Goal: Transaction & Acquisition: Purchase product/service

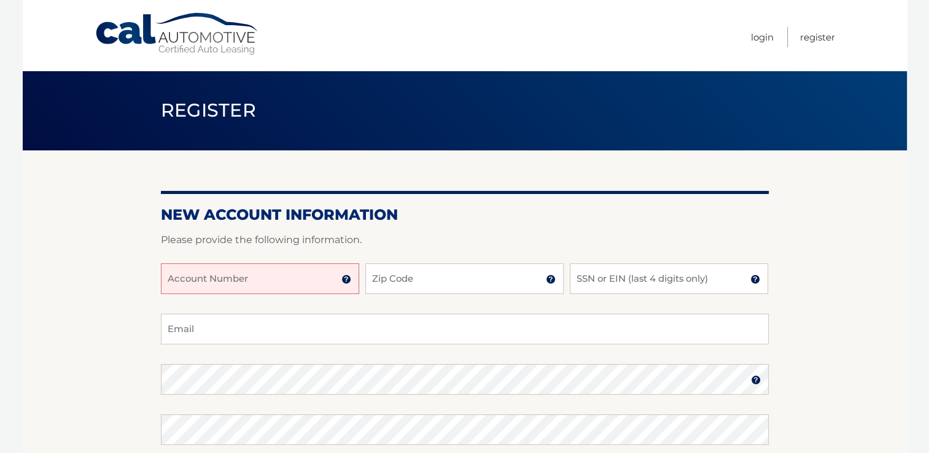
click at [305, 280] on input "Account Number" at bounding box center [260, 278] width 198 height 31
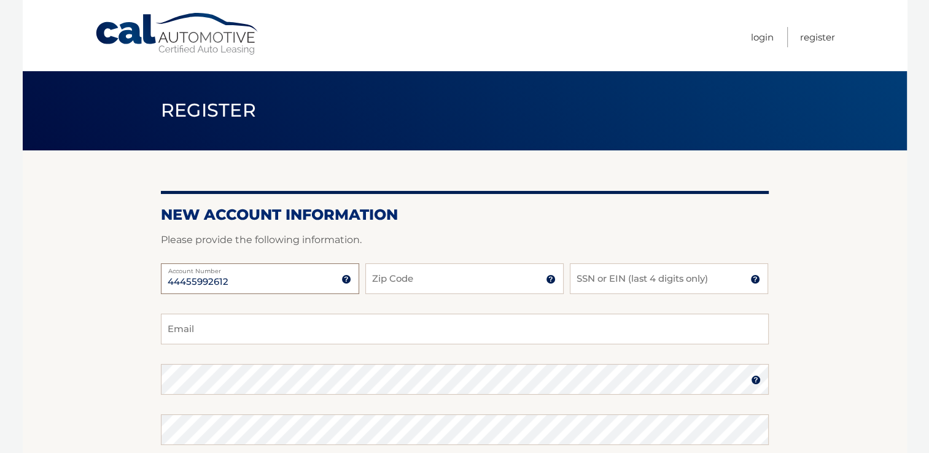
type input "44455992612"
type input "11361"
type input "6666"
type input "slerneresq@yahoo.com"
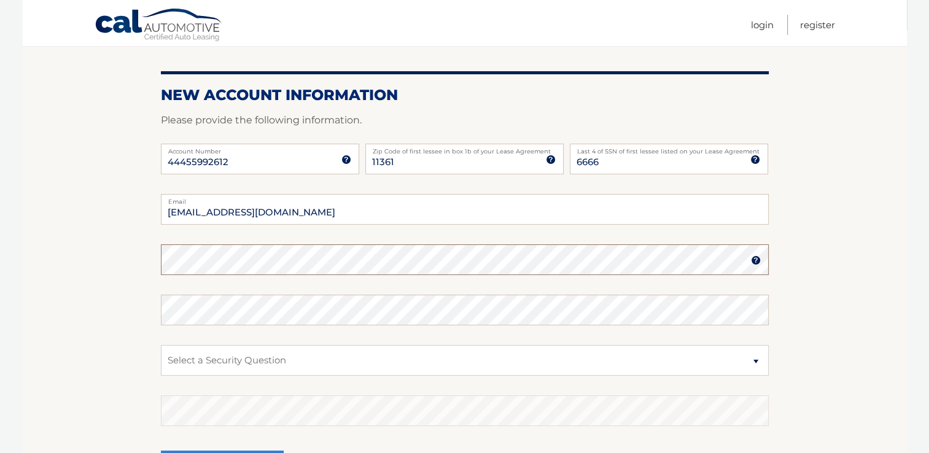
scroll to position [123, 0]
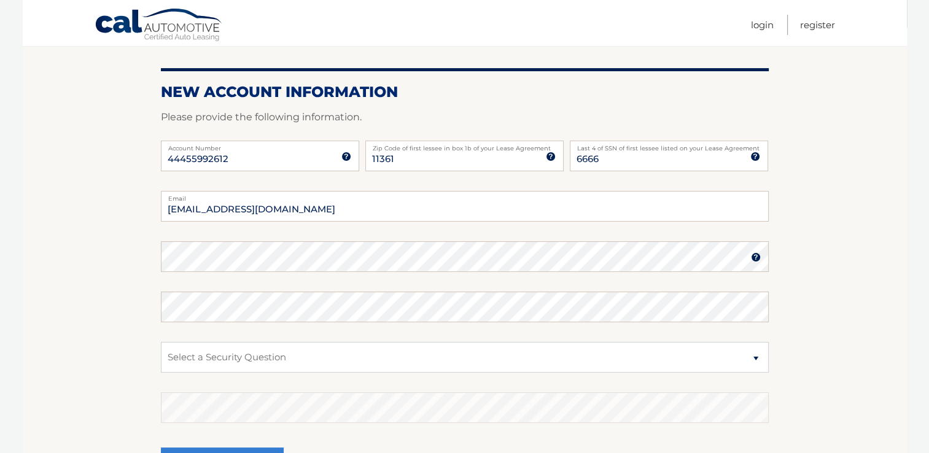
click at [755, 257] on img at bounding box center [756, 257] width 10 height 10
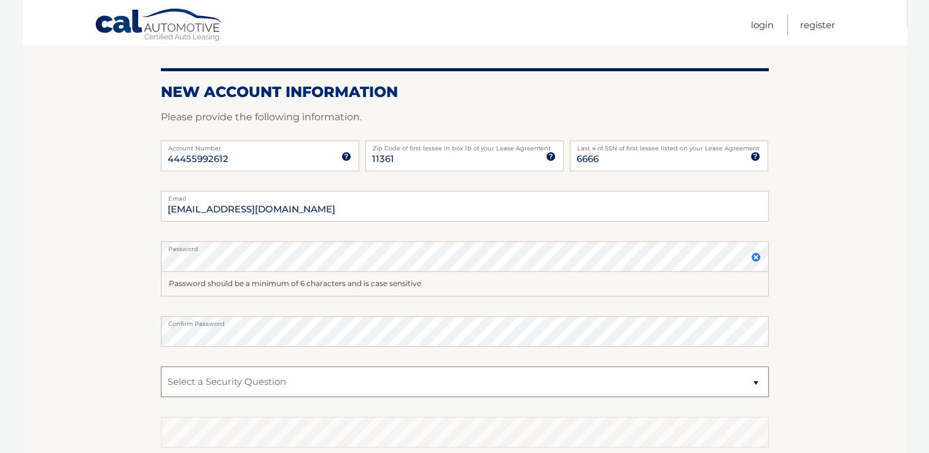
click at [753, 379] on select "Select a Security Question What was the name of your elementary school? What is…" at bounding box center [465, 382] width 608 height 31
select select "2"
click at [161, 367] on select "Select a Security Question What was the name of your elementary school? What is…" at bounding box center [465, 382] width 608 height 31
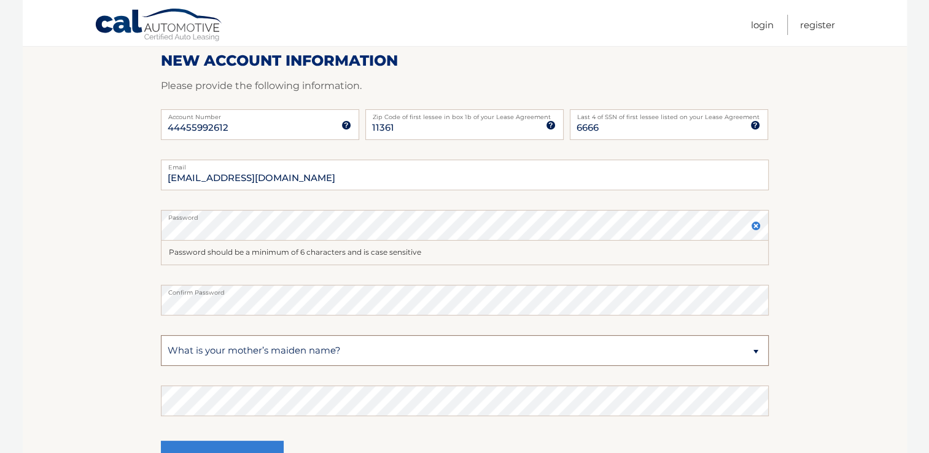
scroll to position [184, 0]
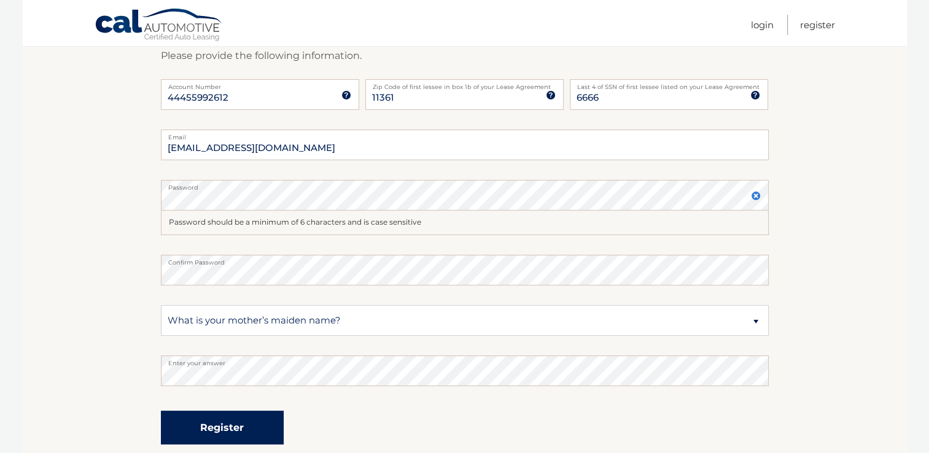
click at [223, 432] on button "Register" at bounding box center [222, 428] width 123 height 34
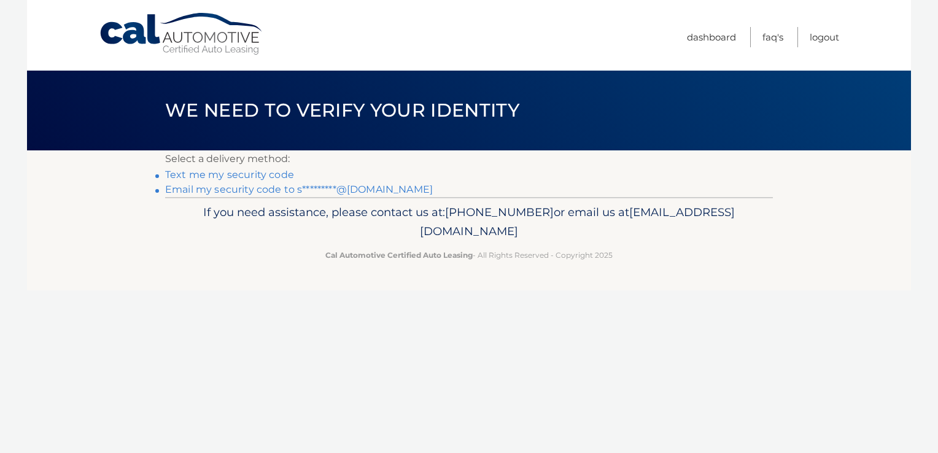
click at [249, 176] on link "Text me my security code" at bounding box center [229, 175] width 129 height 12
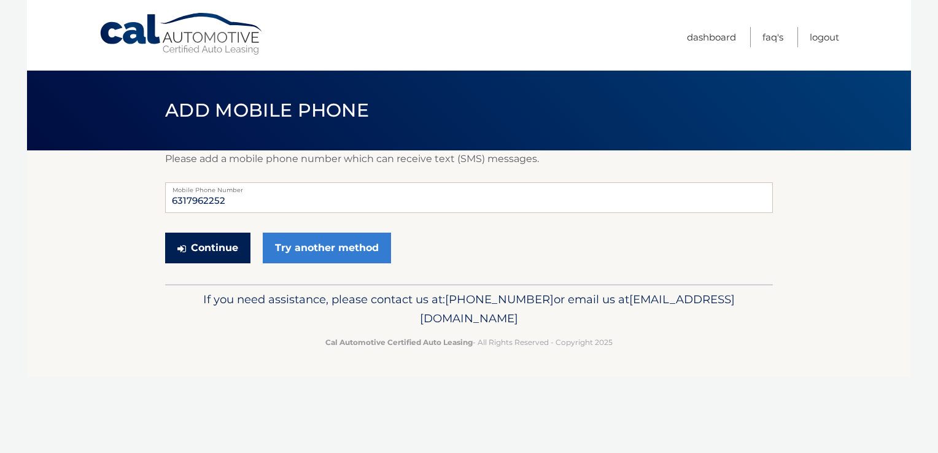
click at [209, 247] on button "Continue" at bounding box center [207, 248] width 85 height 31
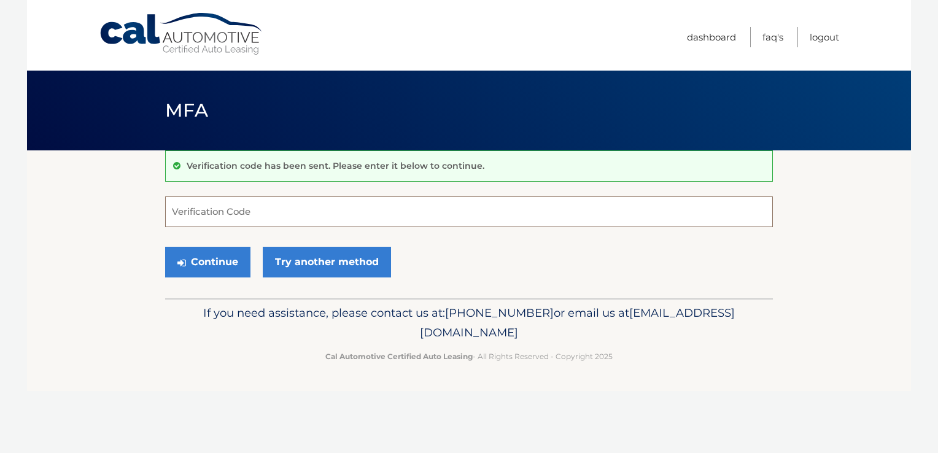
click at [217, 208] on input "Verification Code" at bounding box center [469, 211] width 608 height 31
type input "916379"
click at [213, 255] on button "Continue" at bounding box center [207, 262] width 85 height 31
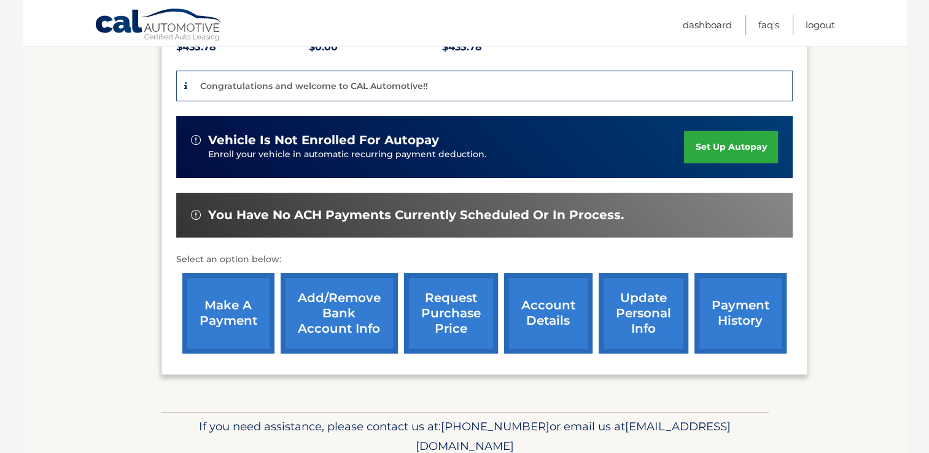
scroll to position [307, 0]
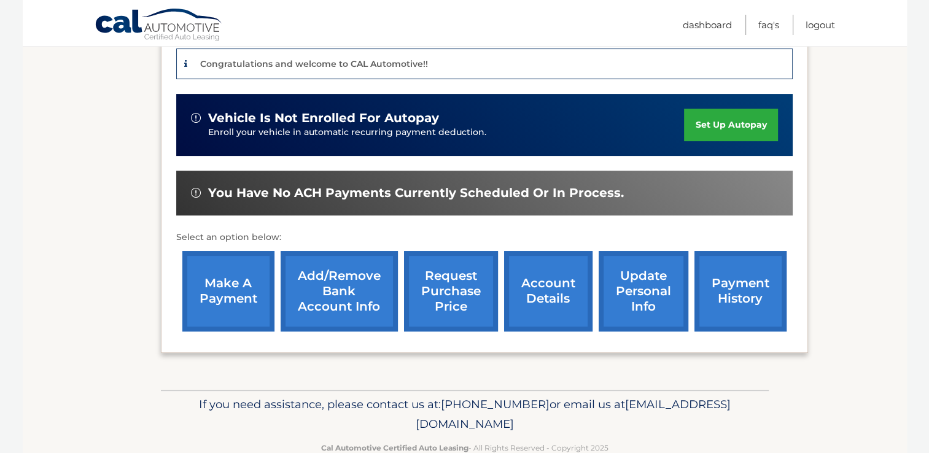
click at [231, 281] on link "make a payment" at bounding box center [228, 291] width 92 height 80
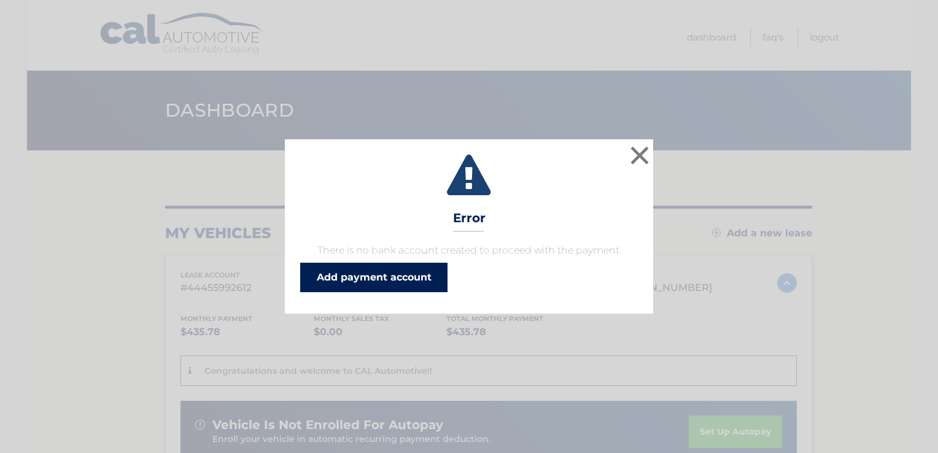
click at [379, 274] on link "Add payment account" at bounding box center [373, 277] width 147 height 29
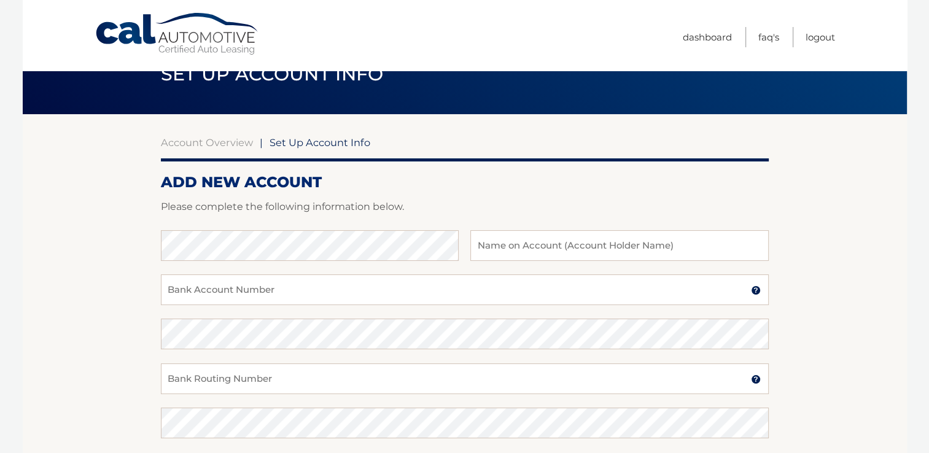
scroll to position [61, 0]
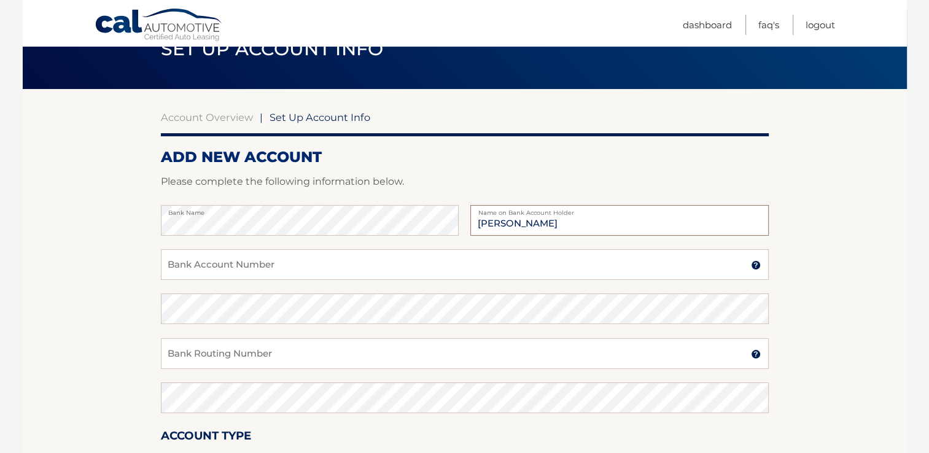
type input "[PERSON_NAME]"
click at [226, 261] on input "Bank Account Number" at bounding box center [465, 264] width 608 height 31
type input "563206866"
click at [211, 357] on input "Bank Routing Number" at bounding box center [465, 353] width 608 height 31
type input "02100021"
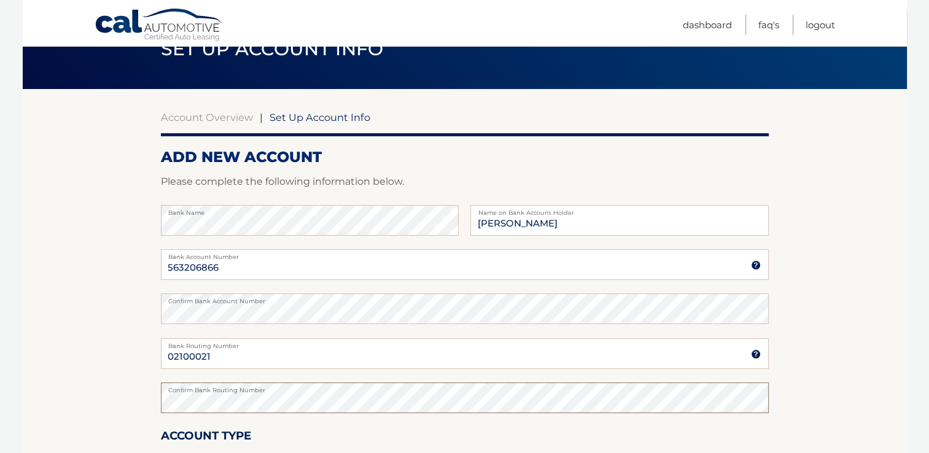
scroll to position [184, 0]
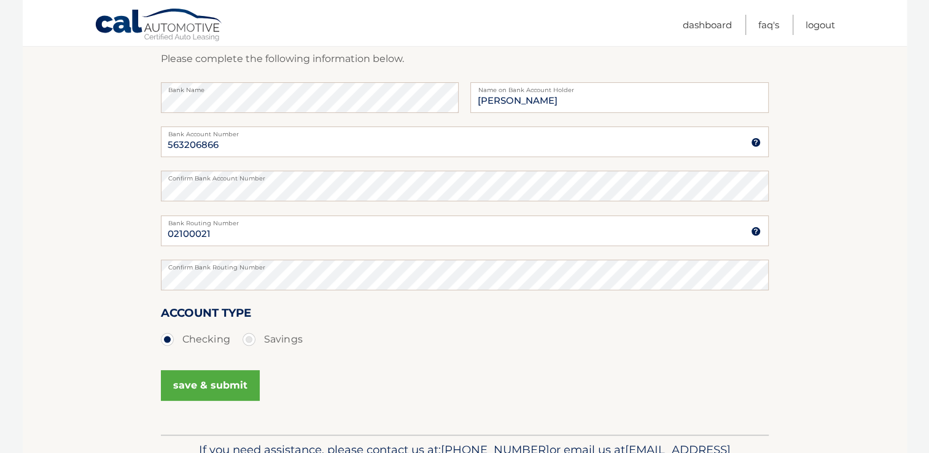
click at [218, 384] on button "save & submit" at bounding box center [210, 385] width 99 height 31
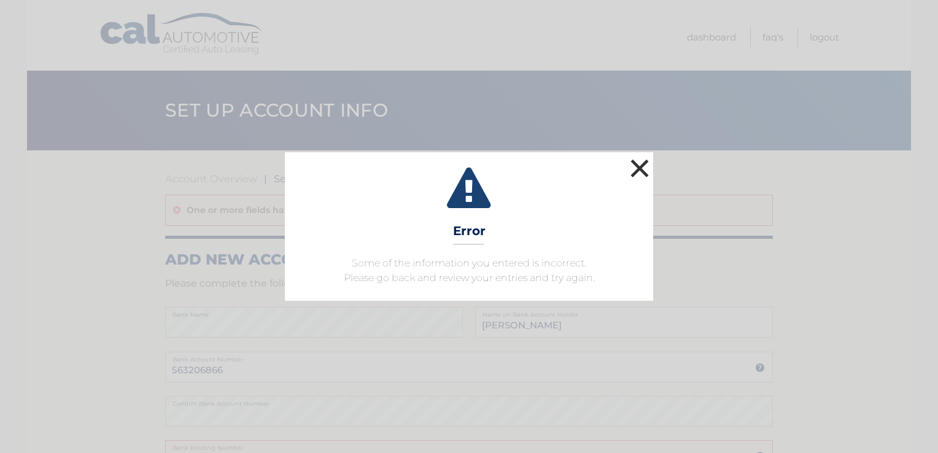
click at [636, 170] on button "×" at bounding box center [639, 168] width 25 height 25
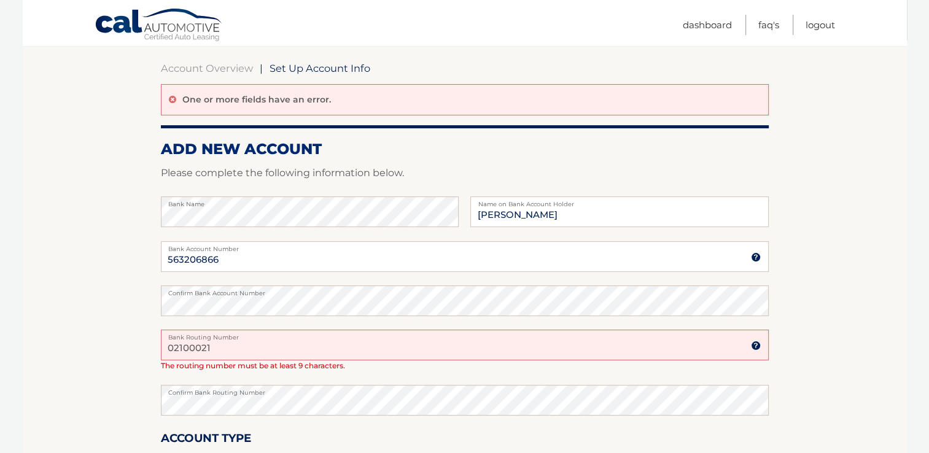
scroll to position [123, 0]
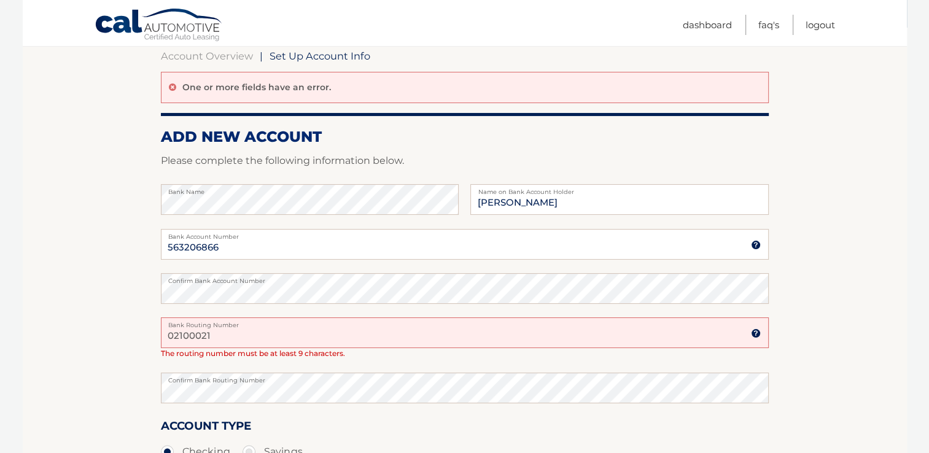
click at [203, 340] on input "02100021" at bounding box center [465, 332] width 608 height 31
type input "021000021"
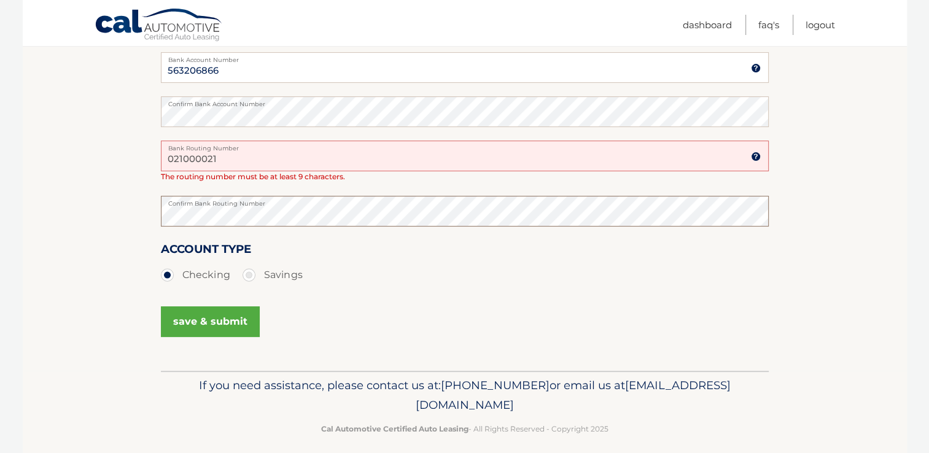
scroll to position [307, 0]
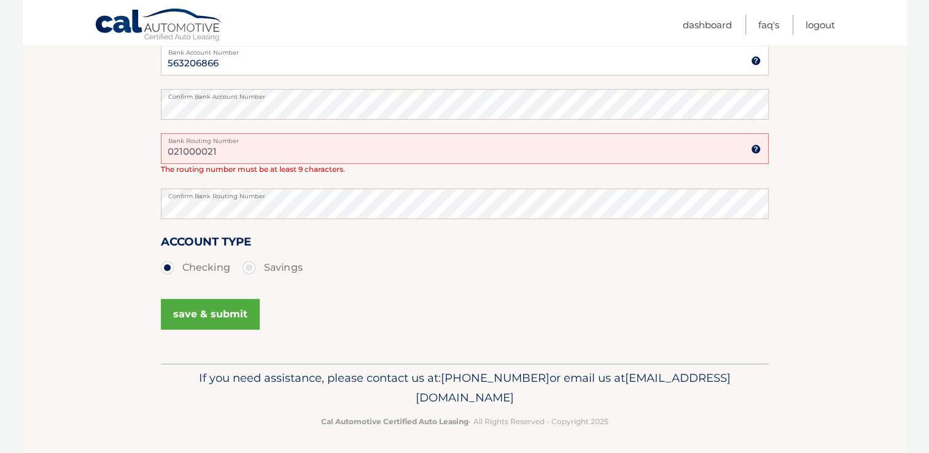
click at [216, 309] on button "save & submit" at bounding box center [210, 314] width 99 height 31
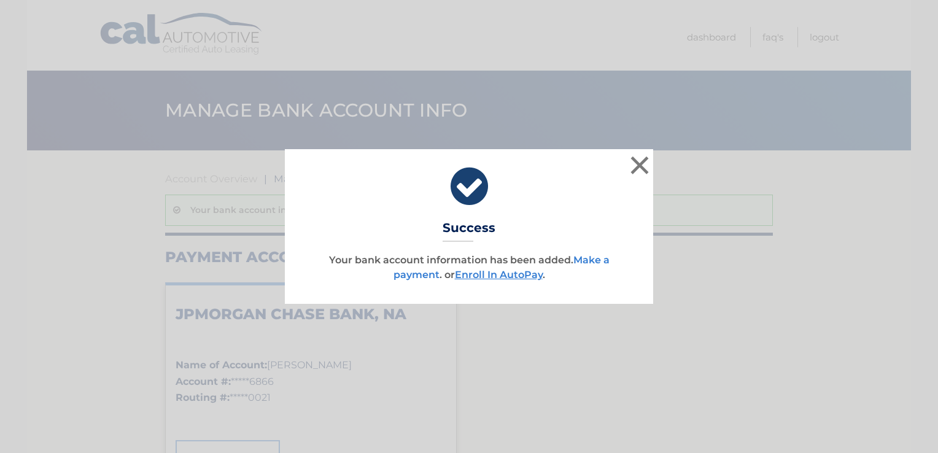
click at [423, 275] on link "Make a payment" at bounding box center [502, 267] width 216 height 26
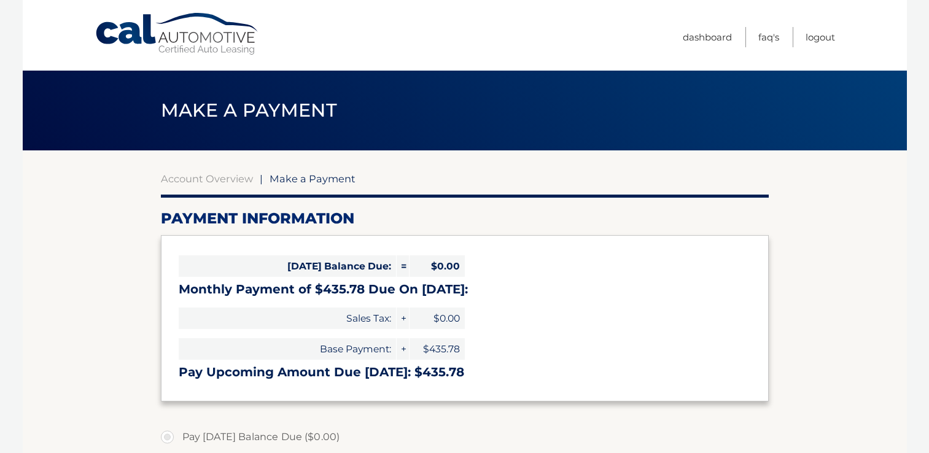
select select "YmQ1OTU5OWItM2U1ZS00ZGI0LThkOGQtMzJmYjZiN2M0ZjZj"
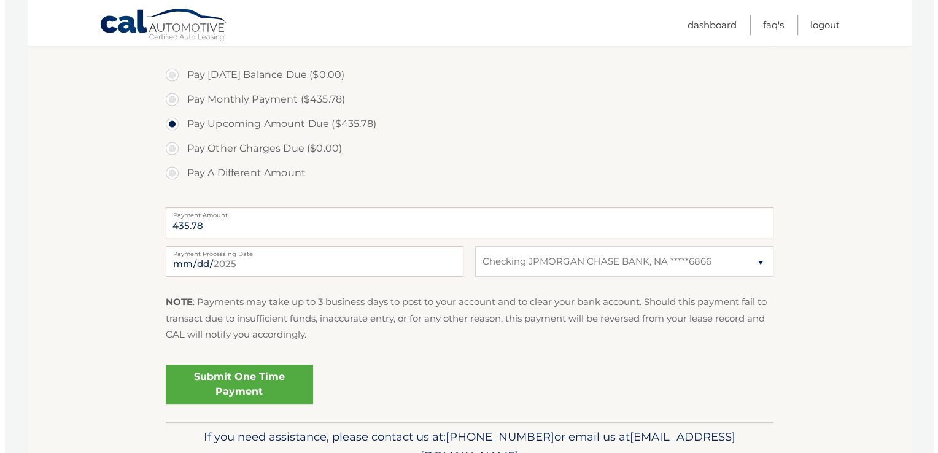
scroll to position [368, 0]
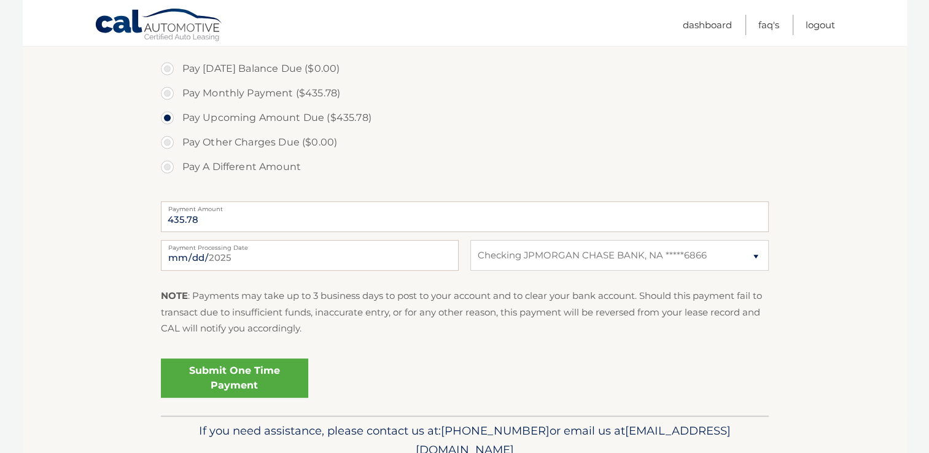
click at [246, 374] on link "Submit One Time Payment" at bounding box center [234, 378] width 147 height 39
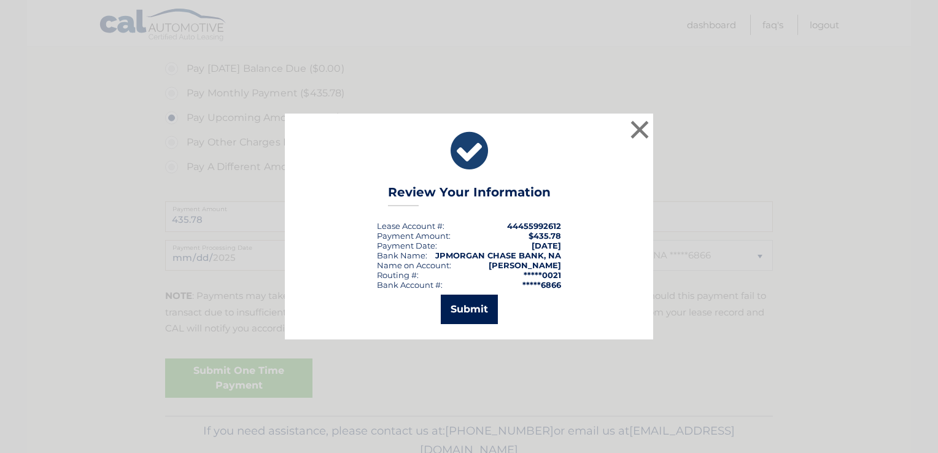
click at [470, 308] on button "Submit" at bounding box center [469, 309] width 57 height 29
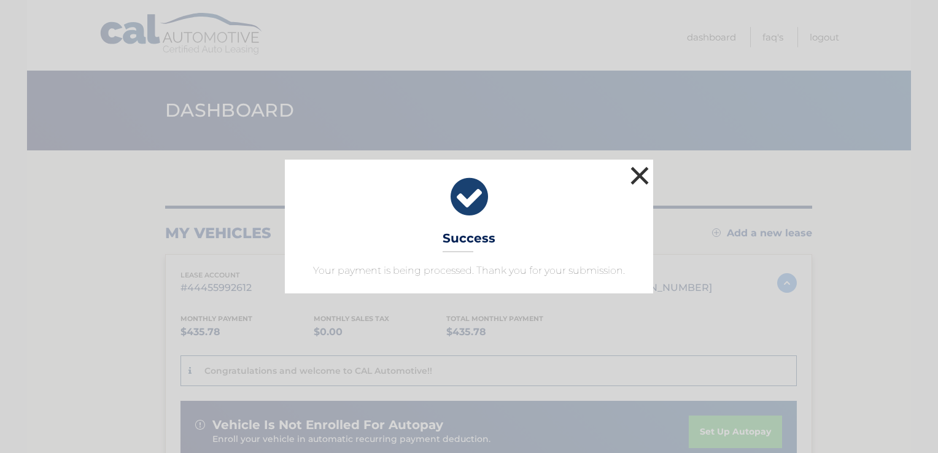
click at [643, 178] on button "×" at bounding box center [639, 175] width 25 height 25
